Goal: Information Seeking & Learning: Understand process/instructions

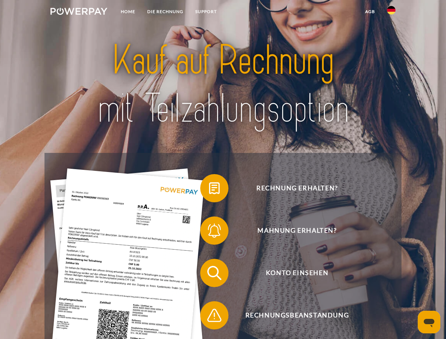
click at [79, 12] on img at bounding box center [78, 11] width 57 height 7
click at [391, 12] on img at bounding box center [391, 10] width 8 height 8
click at [370, 12] on link "agb" at bounding box center [370, 11] width 22 height 13
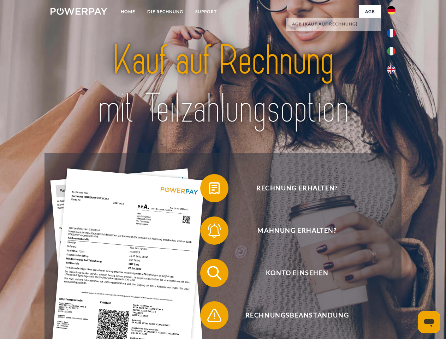
click at [209, 190] on span at bounding box center [203, 188] width 35 height 35
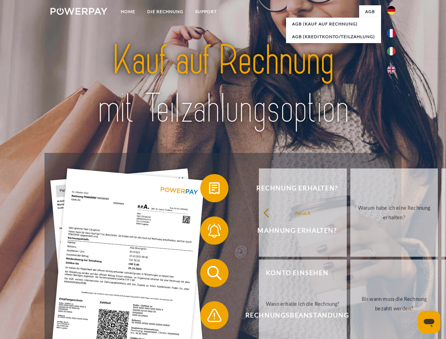
click at [209, 232] on span at bounding box center [203, 230] width 35 height 35
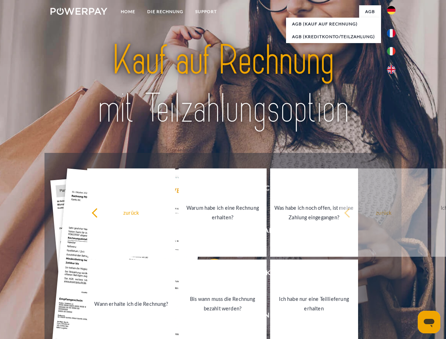
click at [209, 274] on link "Bis wann muss die Rechnung bezahlt werden?" at bounding box center [223, 304] width 88 height 88
click at [209, 317] on span at bounding box center [203, 315] width 35 height 35
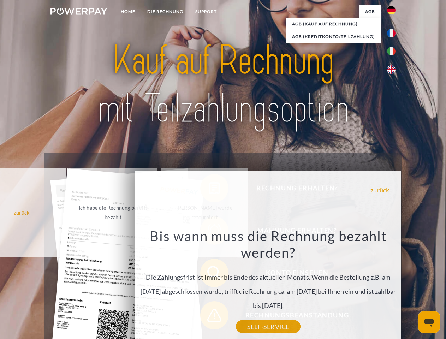
click at [429, 322] on icon "Messaging-Fenster öffnen" at bounding box center [429, 323] width 11 height 8
